Goal: Navigation & Orientation: Find specific page/section

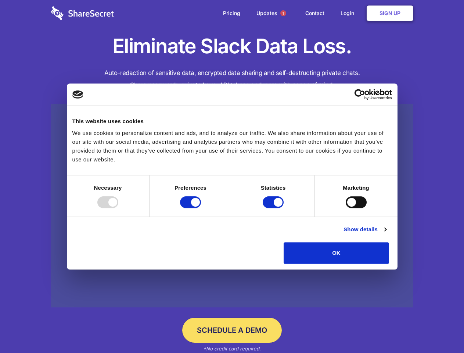
click at [118, 208] on div at bounding box center [107, 202] width 21 height 12
click at [201, 208] on input "Preferences" at bounding box center [190, 202] width 21 height 12
checkbox input "false"
click at [274, 208] on input "Statistics" at bounding box center [273, 202] width 21 height 12
checkbox input "false"
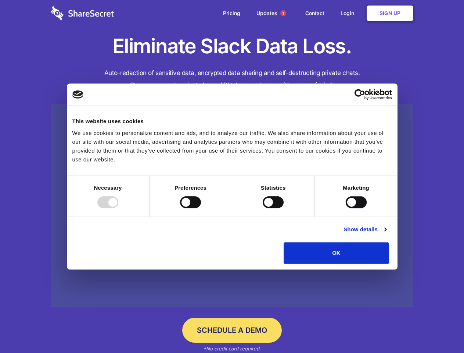
click at [346, 208] on input "Marketing" at bounding box center [356, 202] width 21 height 12
checkbox input "true"
click at [386, 234] on link "Show details" at bounding box center [364, 229] width 43 height 9
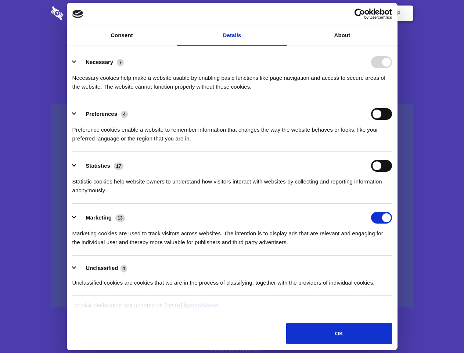
click at [395, 266] on ul "Necessary 7 Necessary cookies help make a website usable by enabling basic func…" at bounding box center [232, 172] width 327 height 248
click at [283, 13] on span "1" at bounding box center [283, 13] width 6 height 6
